Goal: Task Accomplishment & Management: Complete application form

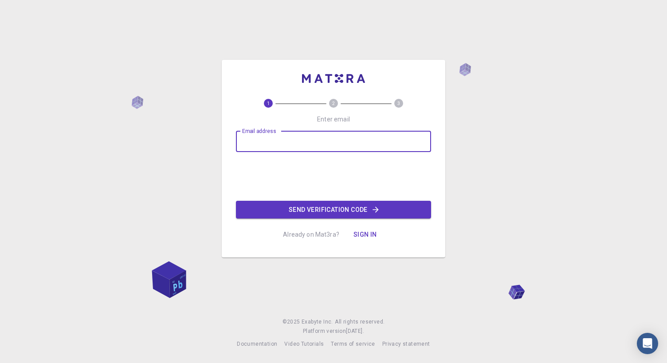
click at [317, 144] on input "Email address" at bounding box center [333, 141] width 195 height 21
type input "mortand53@gmail.com"
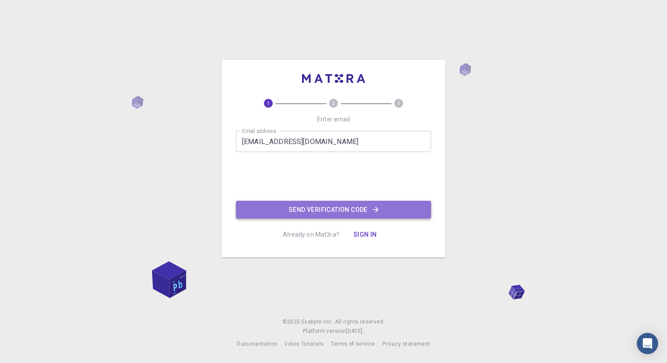
click at [350, 209] on button "Send verification code" at bounding box center [333, 210] width 195 height 18
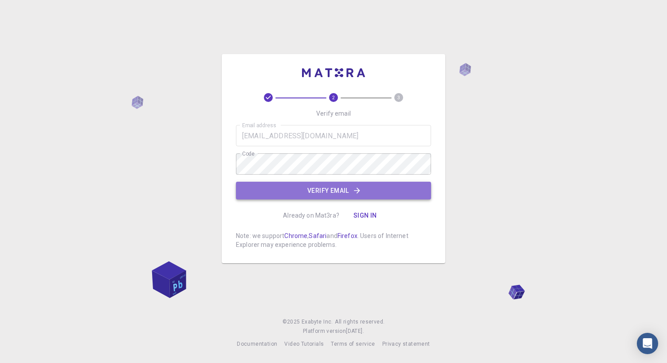
click at [326, 188] on button "Verify email" at bounding box center [333, 191] width 195 height 18
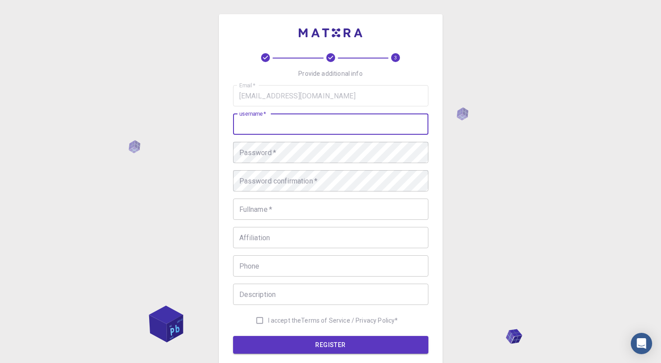
click at [279, 122] on input "username   *" at bounding box center [330, 124] width 195 height 21
type input "M"
type input "Guitarman"
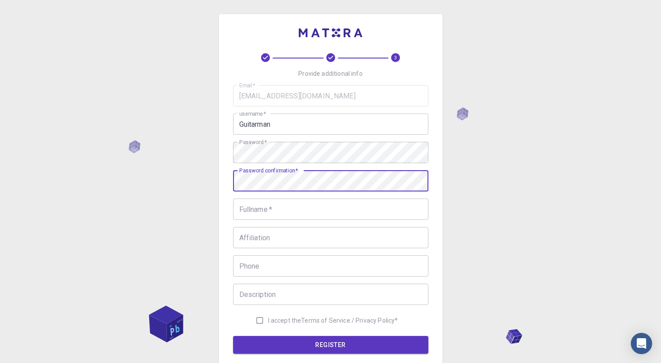
click at [272, 207] on input "Fullname   *" at bounding box center [330, 209] width 195 height 21
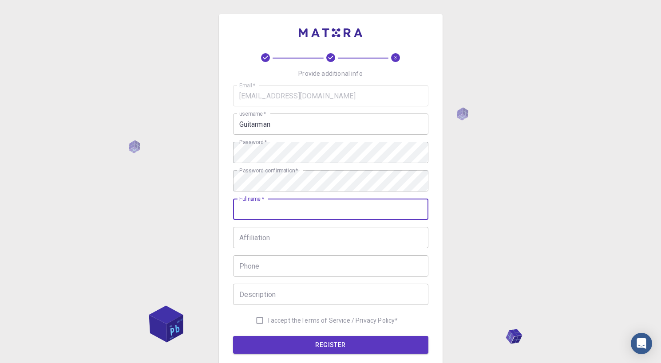
type input "Morten Andersen"
type input "+4560636585"
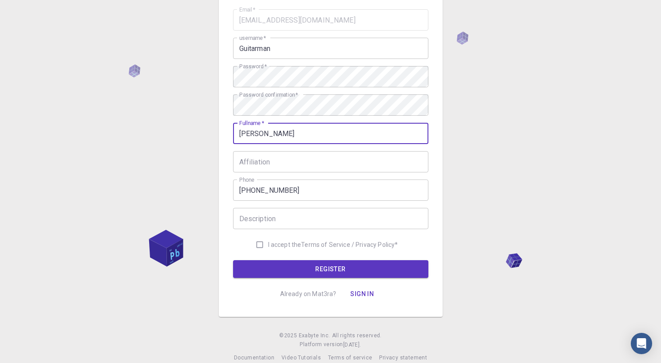
scroll to position [76, 0]
click at [259, 242] on input "I accept the Terms of Service / Privacy Policy *" at bounding box center [259, 244] width 17 height 17
checkbox input "true"
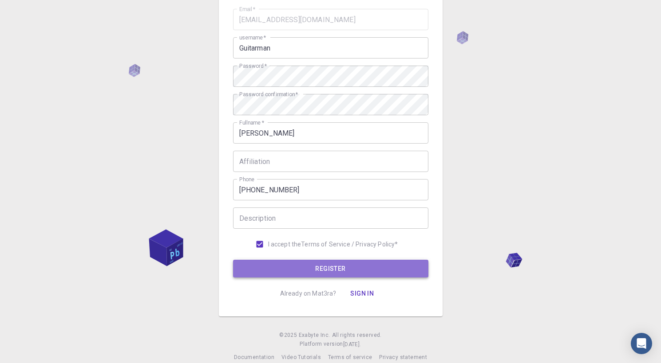
click at [310, 267] on button "REGISTER" at bounding box center [330, 269] width 195 height 18
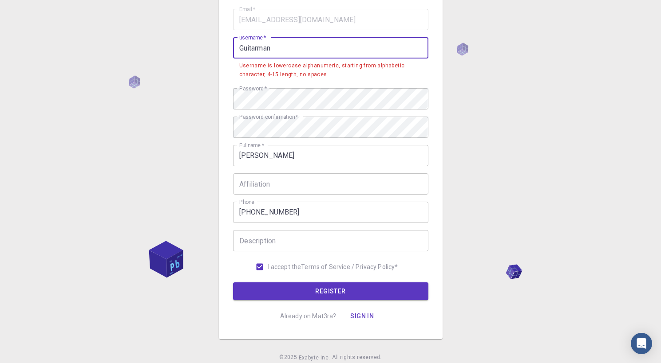
click at [272, 47] on input "Guitarman" at bounding box center [330, 47] width 195 height 21
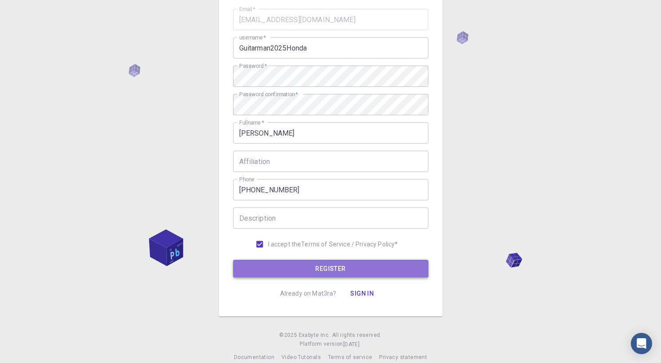
click at [318, 267] on button "REGISTER" at bounding box center [330, 269] width 195 height 18
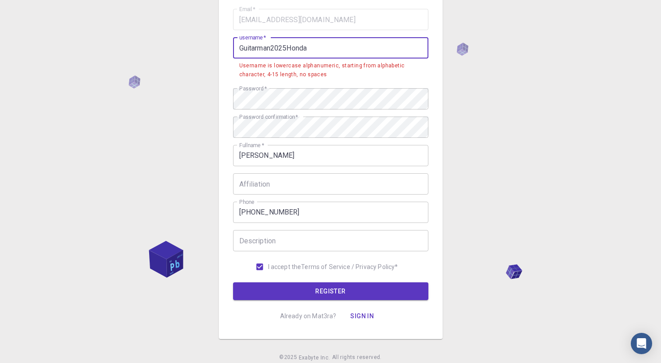
click at [313, 48] on input "Guitarman2025Honda" at bounding box center [330, 47] width 195 height 21
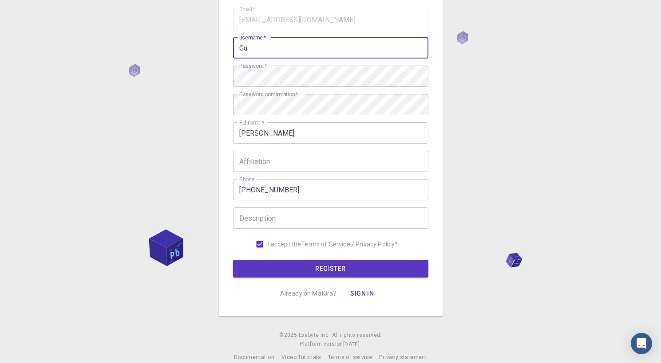
type input "G"
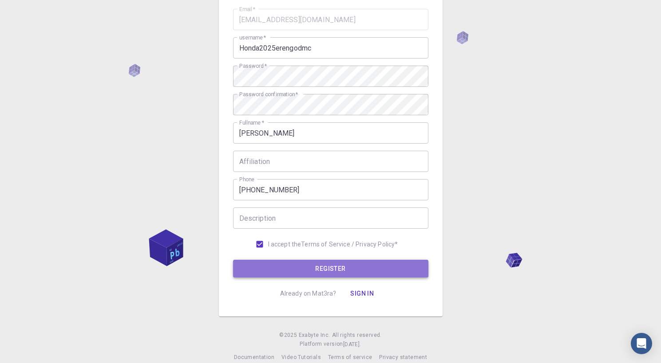
click at [320, 269] on button "REGISTER" at bounding box center [330, 269] width 195 height 18
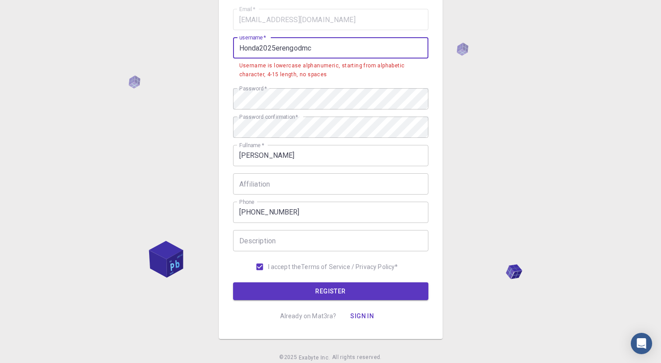
click at [315, 47] on input "Honda2025erengodmc" at bounding box center [330, 47] width 195 height 21
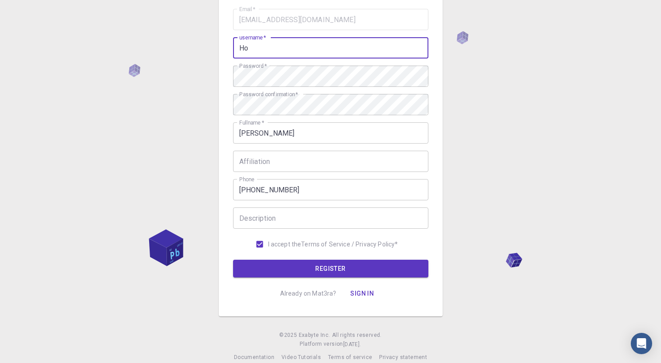
type input "H"
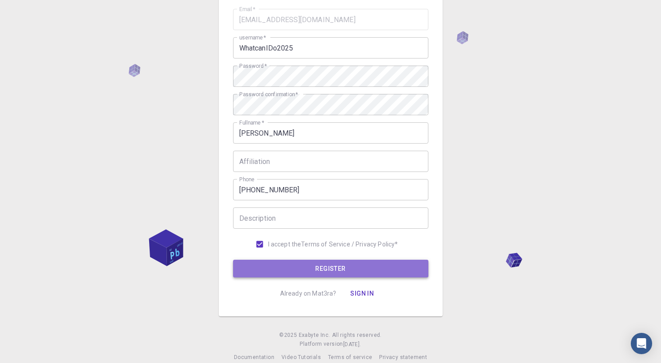
click at [336, 268] on button "REGISTER" at bounding box center [330, 269] width 195 height 18
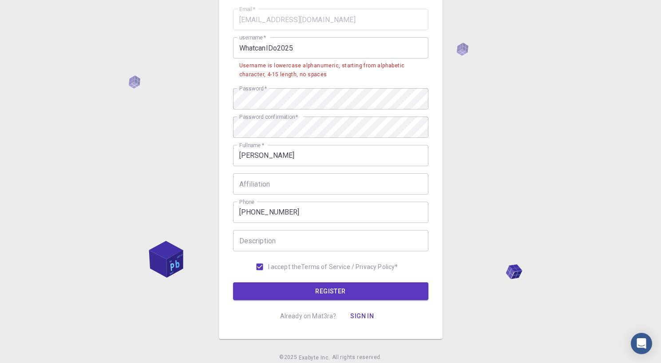
click at [298, 46] on input "WhatcanIDo2025" at bounding box center [330, 47] width 195 height 21
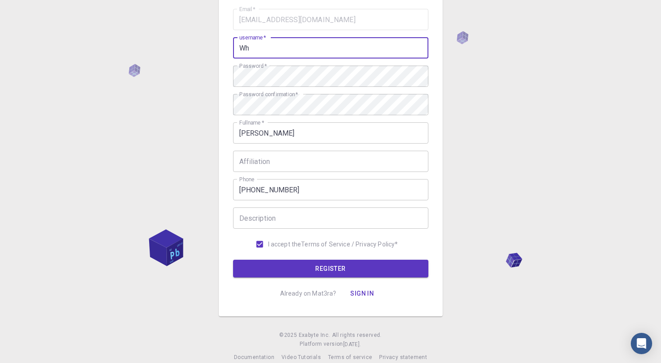
type input "W"
type input "whatcanidonow2025"
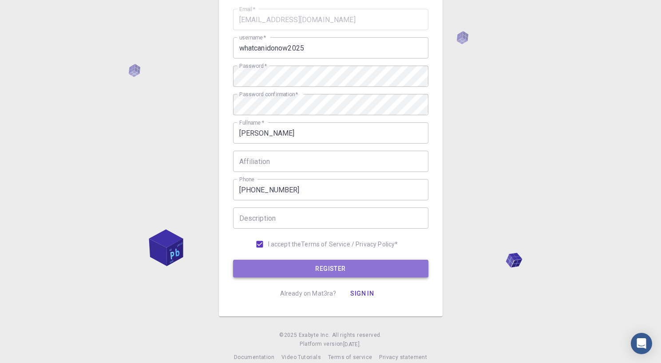
click at [337, 268] on button "REGISTER" at bounding box center [330, 269] width 195 height 18
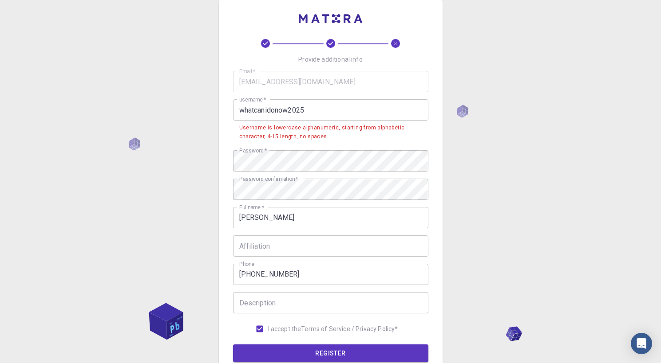
scroll to position [0, 0]
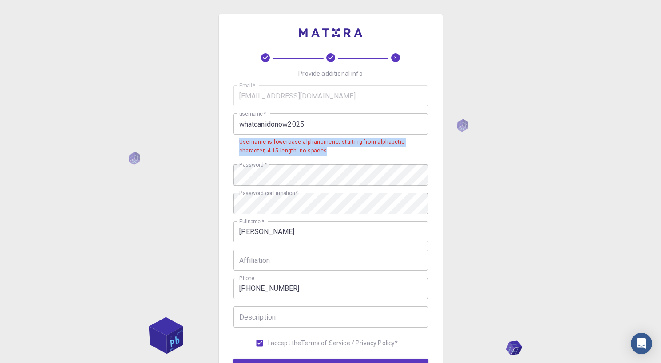
drag, startPoint x: 239, startPoint y: 142, endPoint x: 371, endPoint y: 149, distance: 132.8
click at [371, 149] on div "Username is lowercase alphanumeric, starting from alphabetic character, 4-15 le…" at bounding box center [330, 147] width 183 height 18
copy div "Username is lowercase alphanumeric, starting from alphabetic character, 4-15 le…"
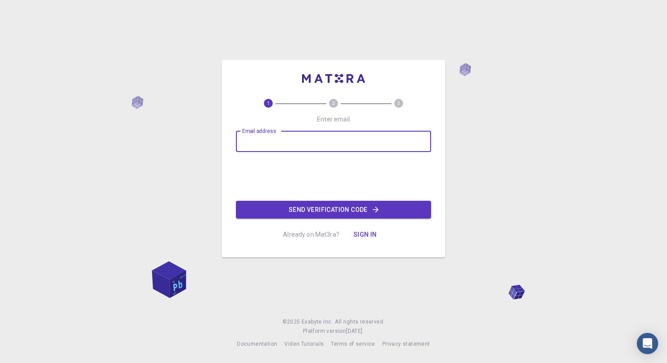
click at [288, 141] on input "Email address" at bounding box center [333, 141] width 195 height 21
type input "mortand53@gmail.com"
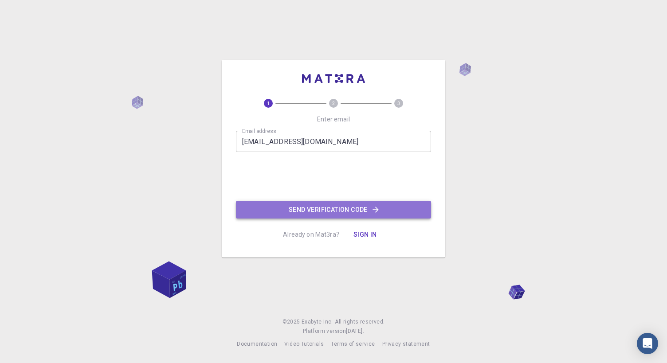
click at [370, 209] on button "Send verification code" at bounding box center [333, 210] width 195 height 18
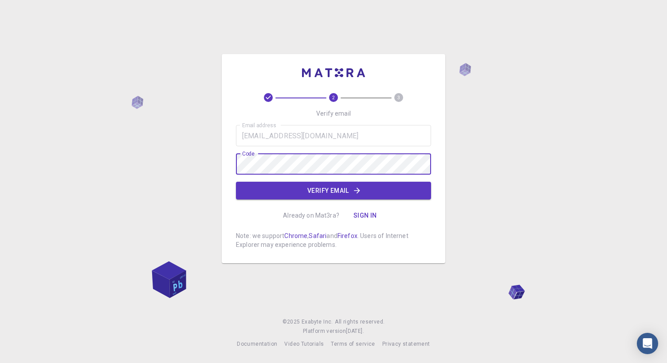
click at [311, 190] on button "Verify email" at bounding box center [333, 191] width 195 height 18
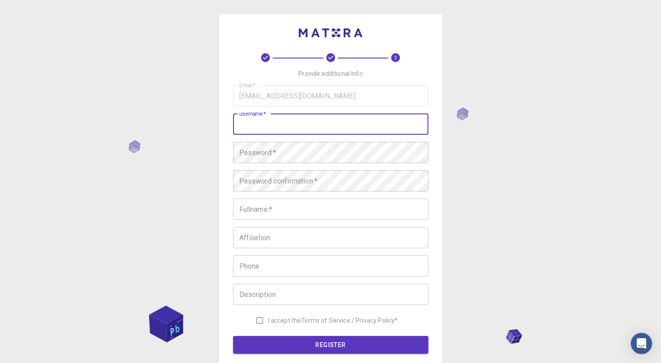
click at [247, 124] on input "username   *" at bounding box center [330, 124] width 195 height 21
type input "mortand53"
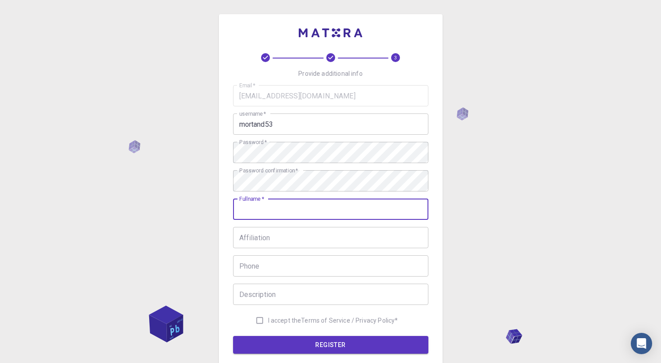
click at [250, 211] on input "Fullname   *" at bounding box center [330, 209] width 195 height 21
type input "Morten Andersen"
type input "+4560636585"
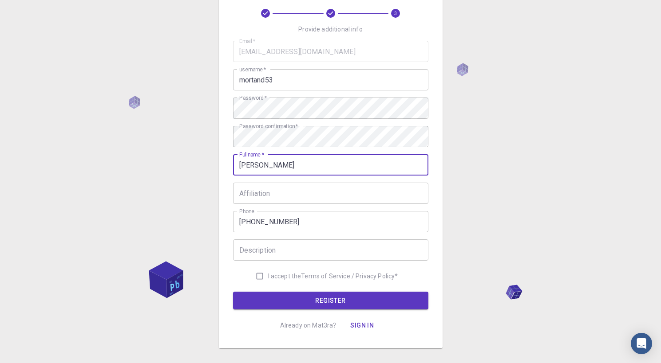
scroll to position [45, 0]
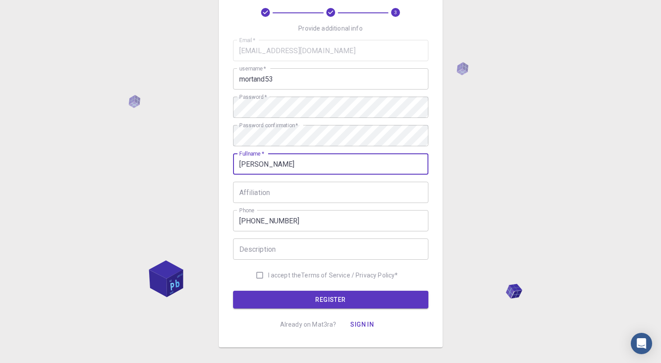
click at [257, 274] on input "I accept the Terms of Service / Privacy Policy *" at bounding box center [259, 275] width 17 height 17
checkbox input "true"
click at [292, 299] on button "REGISTER" at bounding box center [330, 300] width 195 height 18
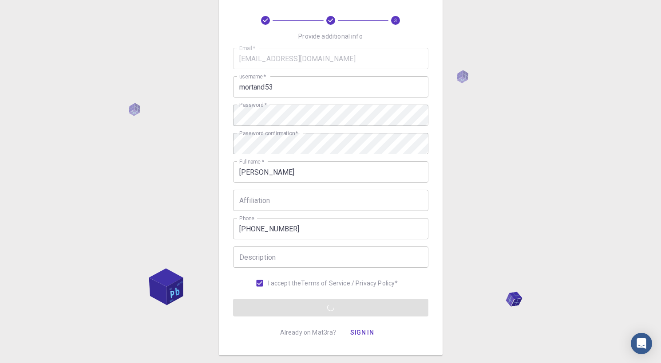
scroll to position [35, 0]
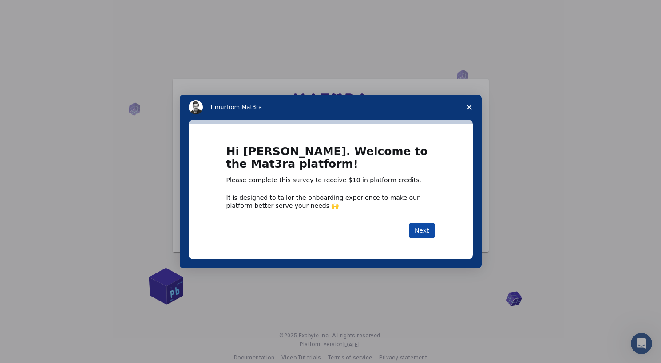
click at [420, 227] on button "Next" at bounding box center [422, 230] width 26 height 15
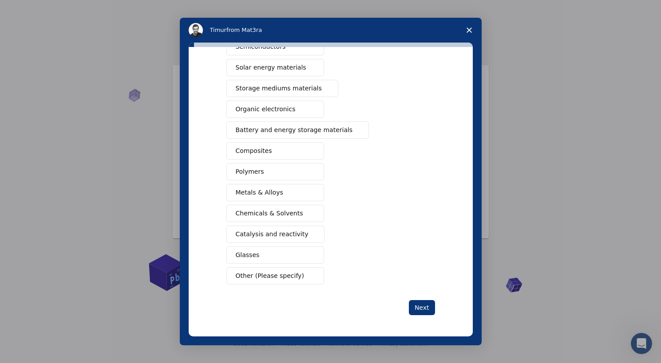
scroll to position [14, 0]
click at [252, 172] on span "Polymers" at bounding box center [250, 171] width 28 height 9
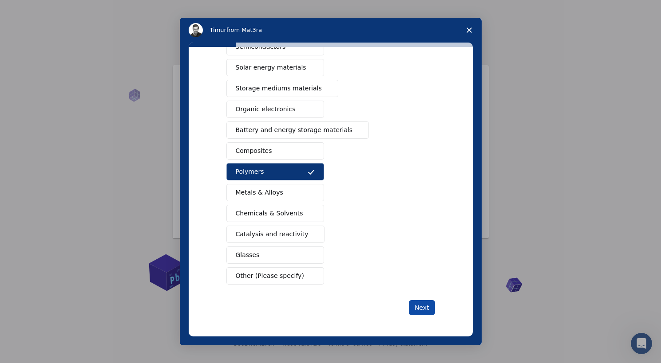
click at [418, 308] on button "Next" at bounding box center [422, 307] width 26 height 15
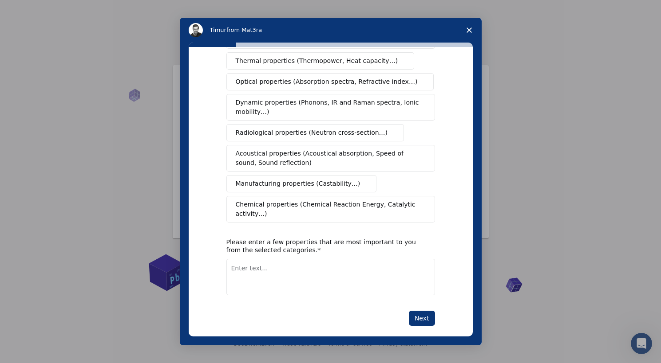
scroll to position [120, 0]
click at [271, 148] on span "Acoustical properties (Acoustical absorption, Speed of sound, Sound reflection)" at bounding box center [328, 157] width 185 height 19
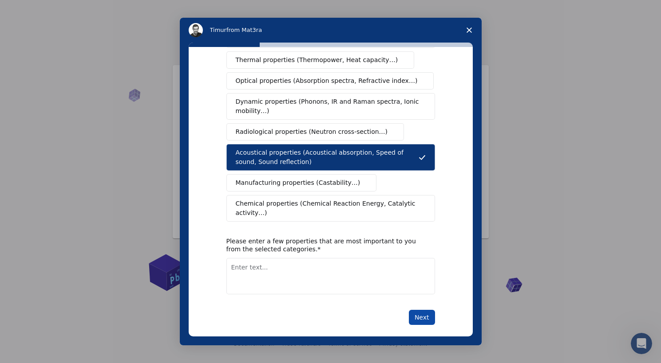
click at [427, 310] on button "Next" at bounding box center [422, 317] width 26 height 15
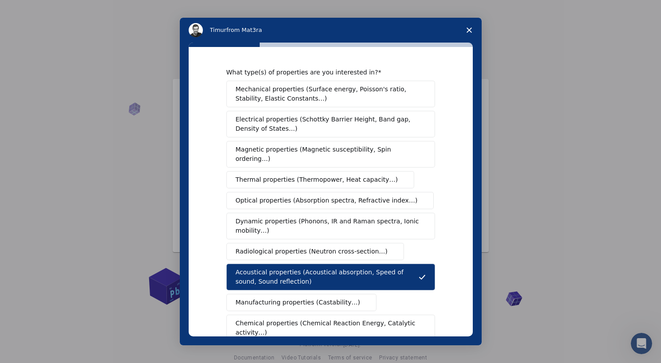
scroll to position [0, 0]
click at [469, 28] on icon "Close survey" at bounding box center [468, 30] width 5 height 5
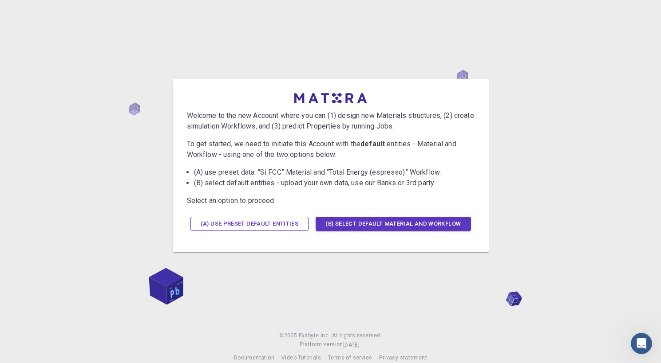
click at [252, 225] on button "(A) Use preset default entities" at bounding box center [249, 224] width 118 height 14
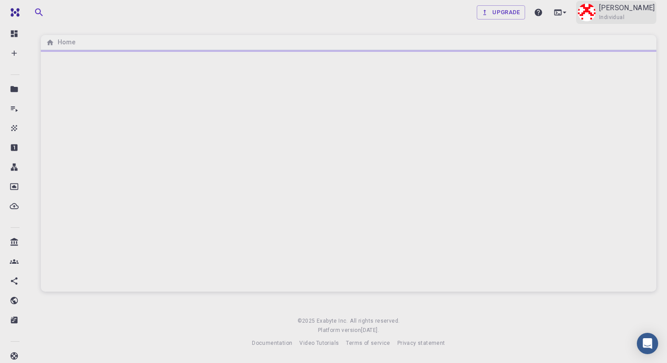
click at [611, 8] on p "Morten Andersen" at bounding box center [626, 8] width 55 height 11
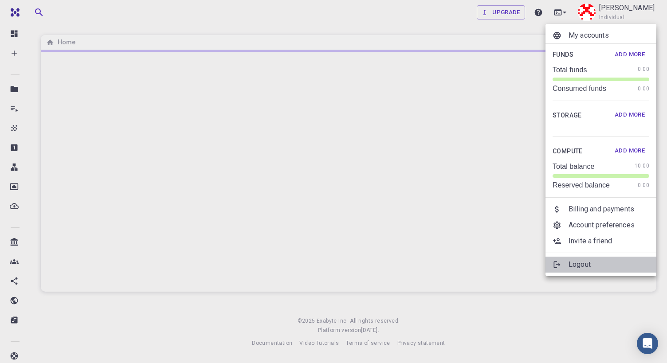
click at [582, 264] on p "Logout" at bounding box center [609, 265] width 81 height 11
